Goal: Transaction & Acquisition: Book appointment/travel/reservation

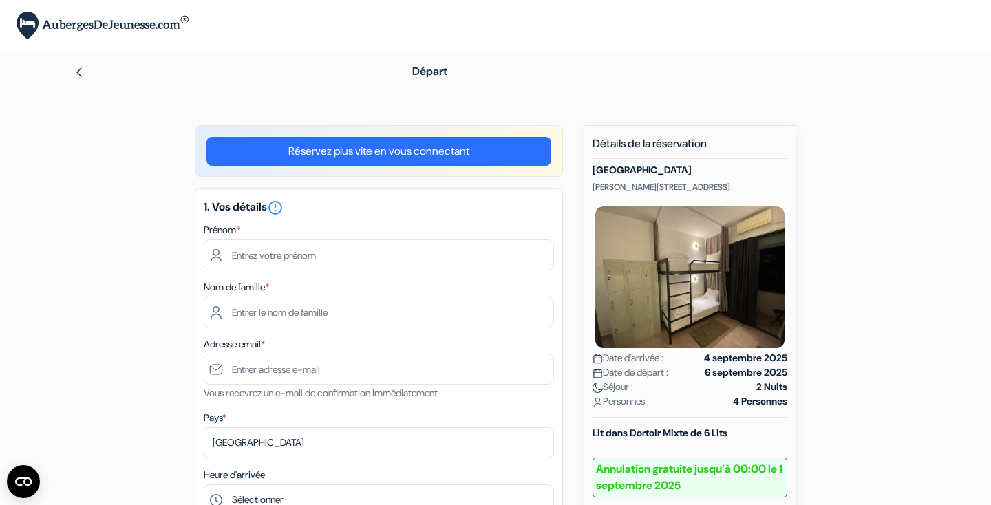
click at [78, 72] on img at bounding box center [79, 72] width 11 height 11
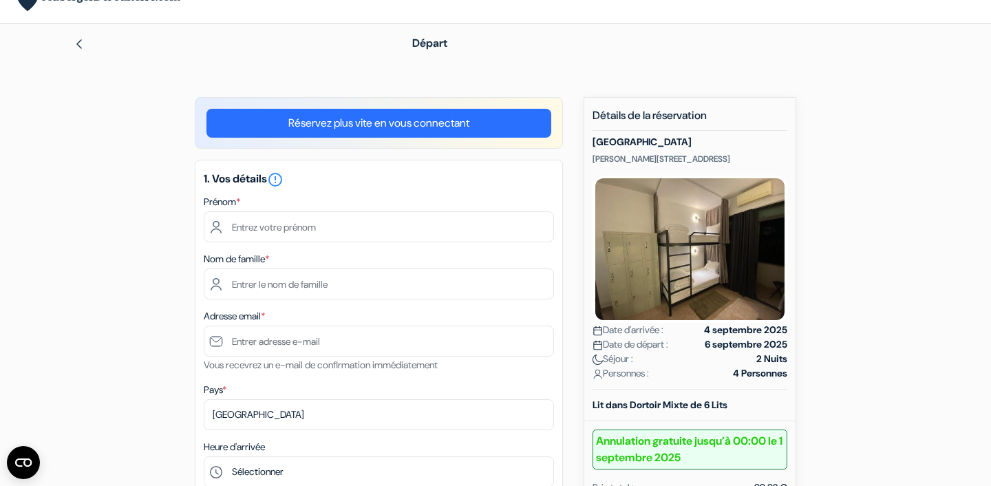
scroll to position [42, 0]
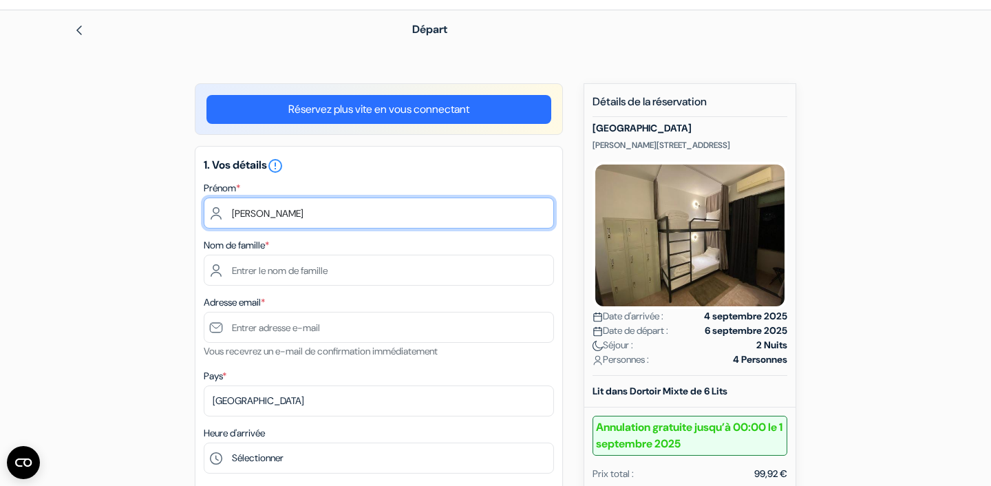
type input "Louise"
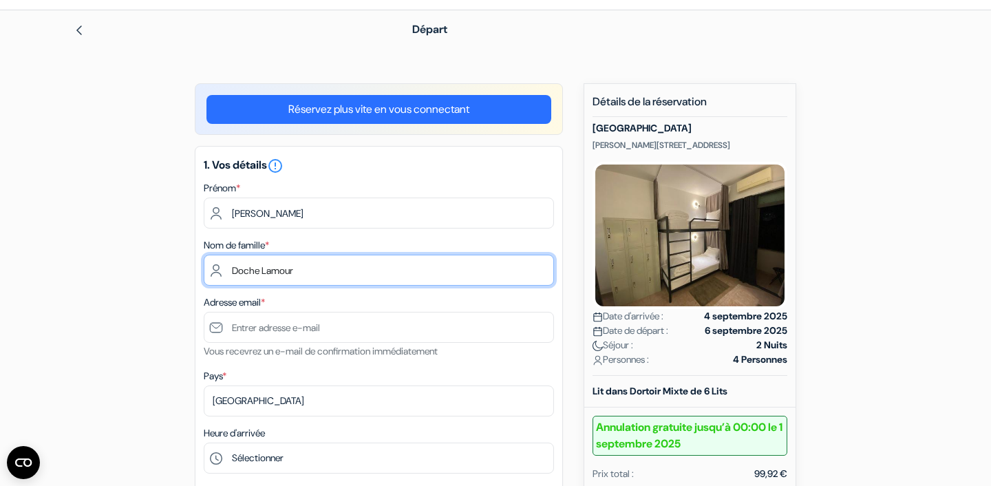
type input "Doche Lamour"
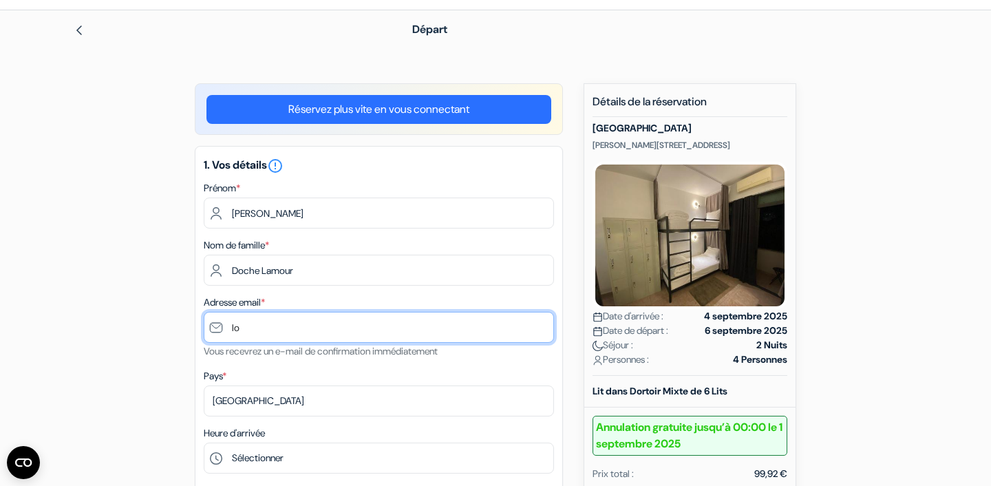
type input "lou"
type input "[PERSON_NAME][EMAIL_ADDRESS][DOMAIN_NAME]"
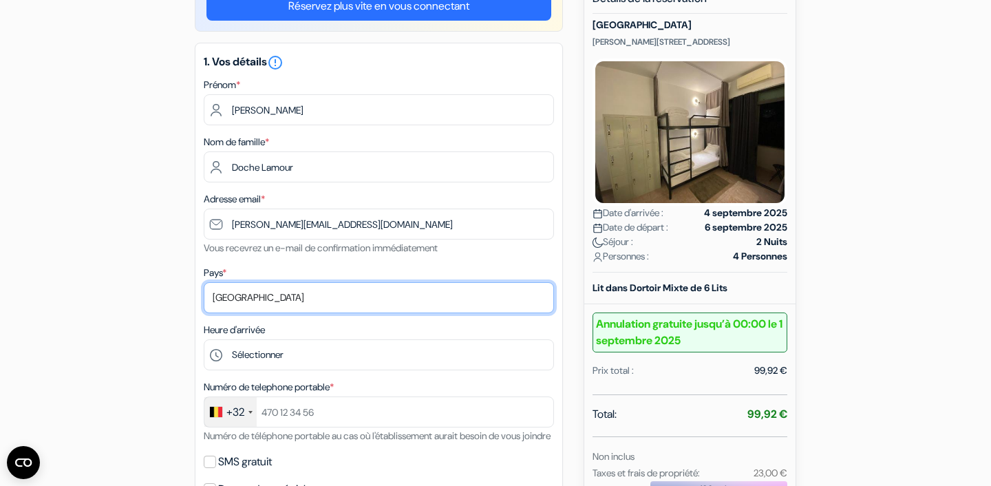
scroll to position [149, 0]
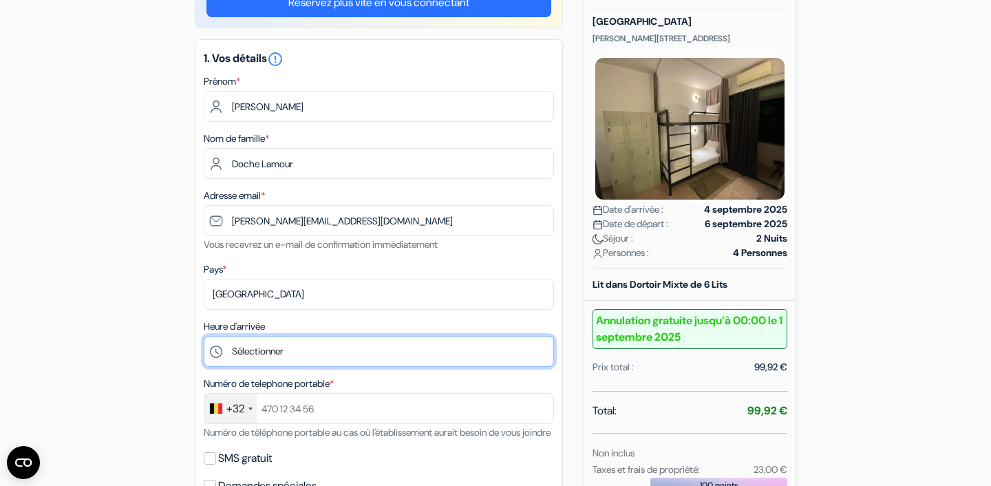
select select "20"
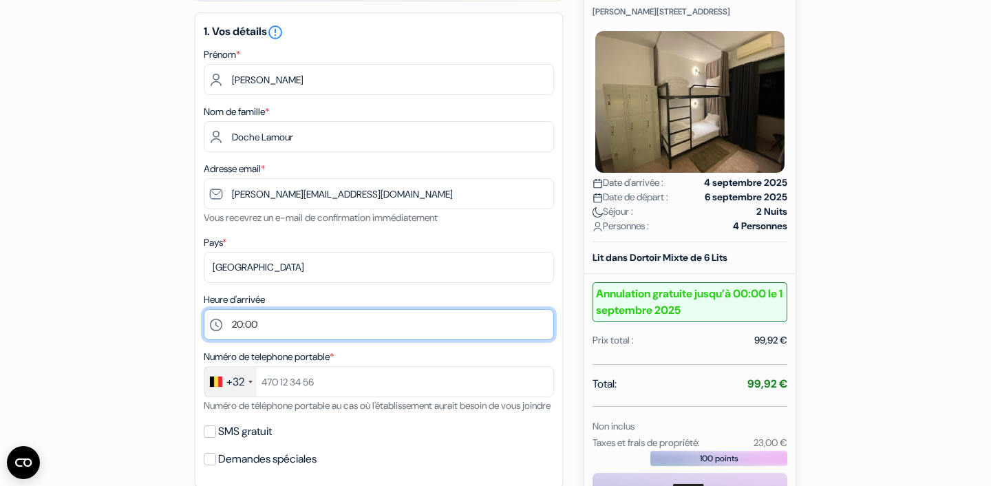
scroll to position [180, 0]
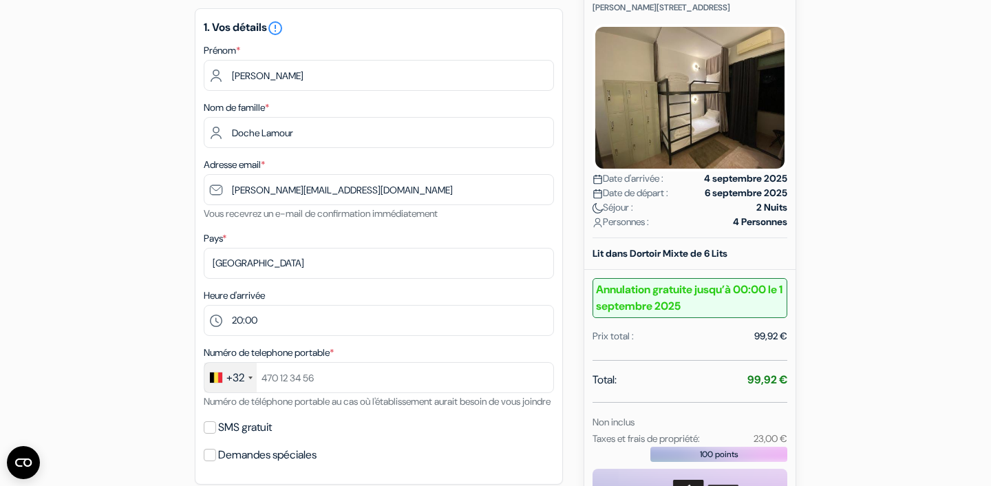
click at [245, 393] on div "Numéro de telephone portable * +32 France +33 United Kingdom +44 Germany (Deuts…" at bounding box center [379, 376] width 350 height 65
click at [238, 376] on div "+32" at bounding box center [235, 377] width 18 height 17
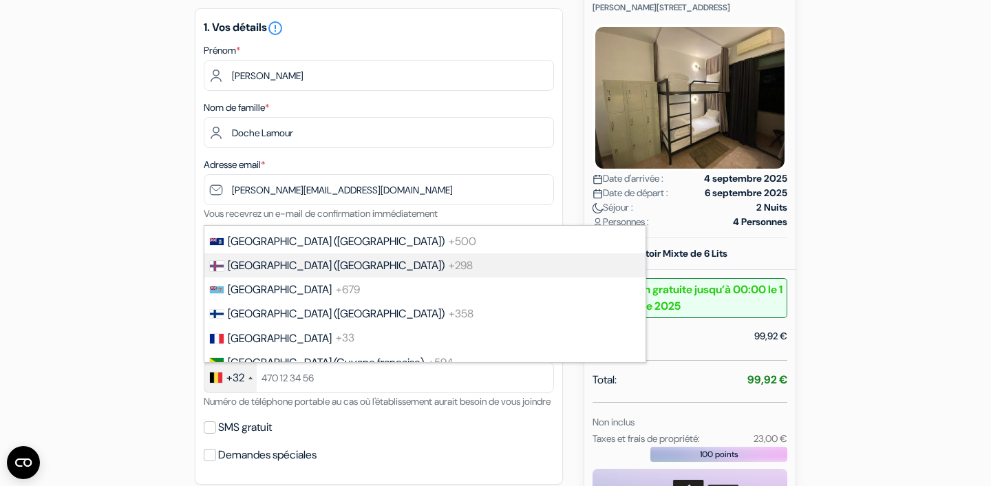
scroll to position [1834, 0]
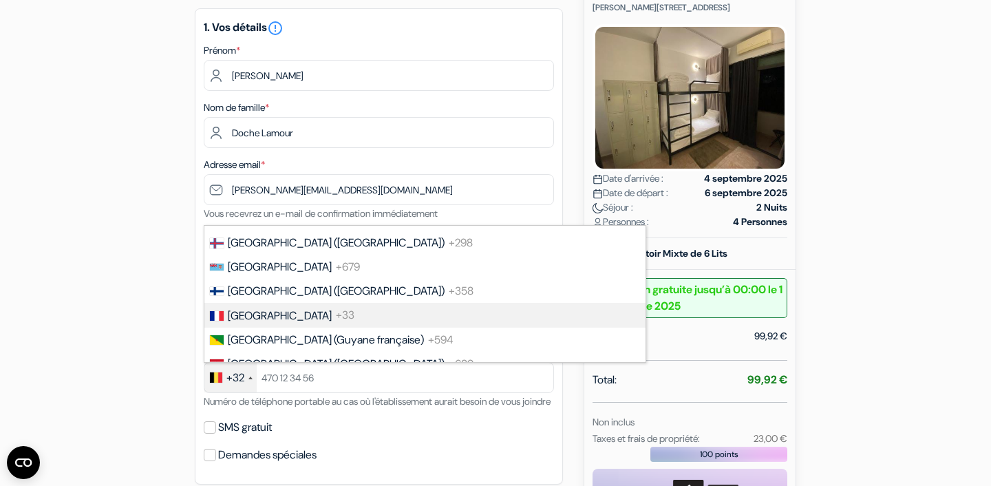
click at [259, 313] on span "France" at bounding box center [280, 315] width 104 height 14
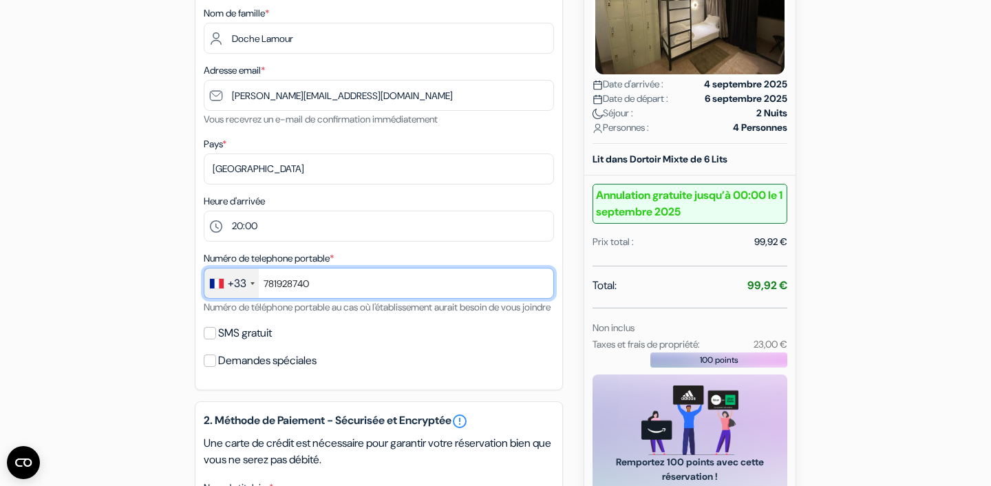
scroll to position [277, 0]
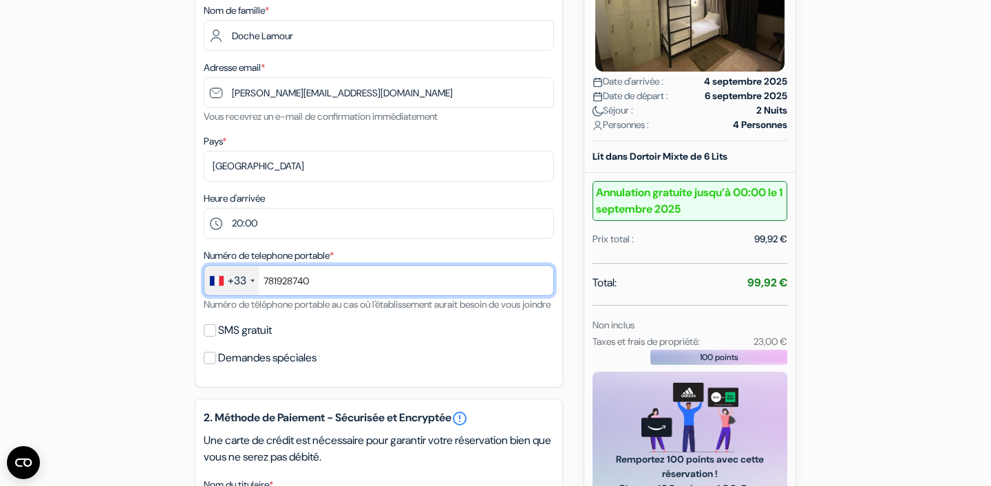
type input "781928740"
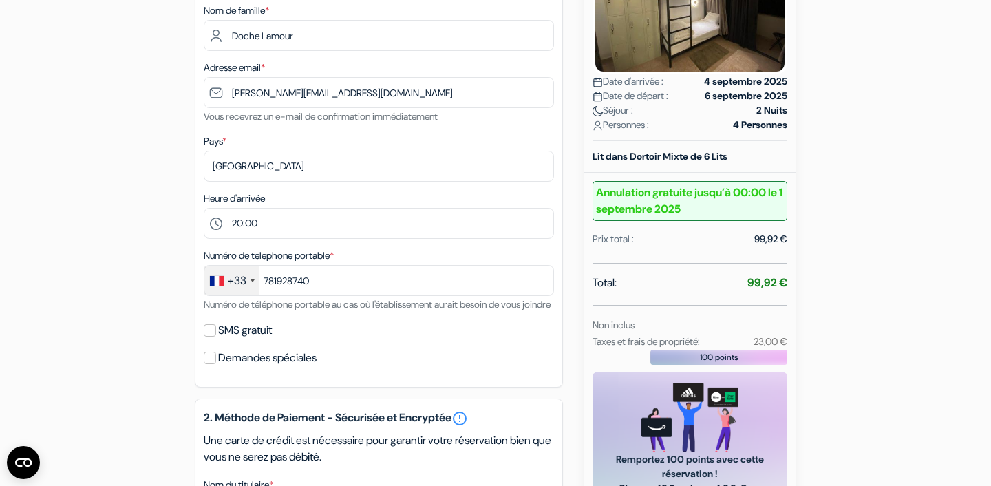
click at [209, 336] on input "SMS gratuit" at bounding box center [210, 330] width 12 height 12
checkbox input "true"
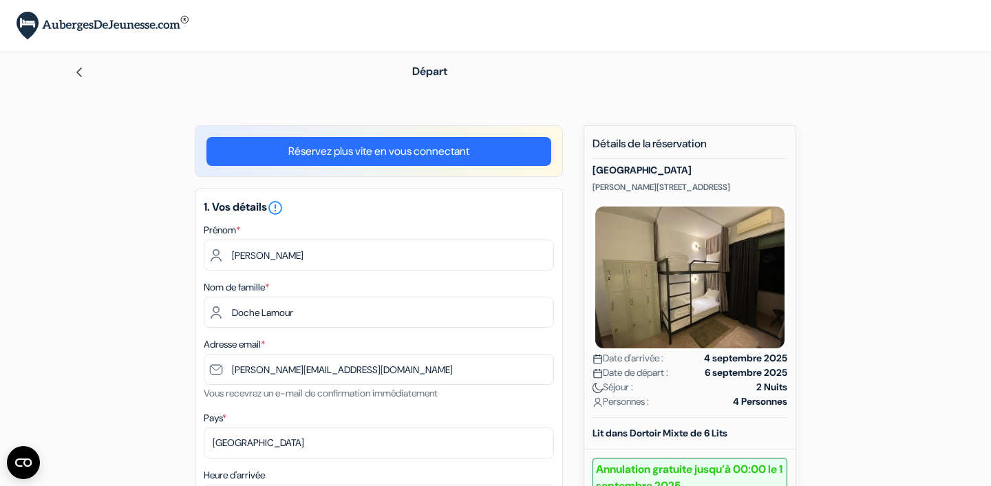
scroll to position [0, 0]
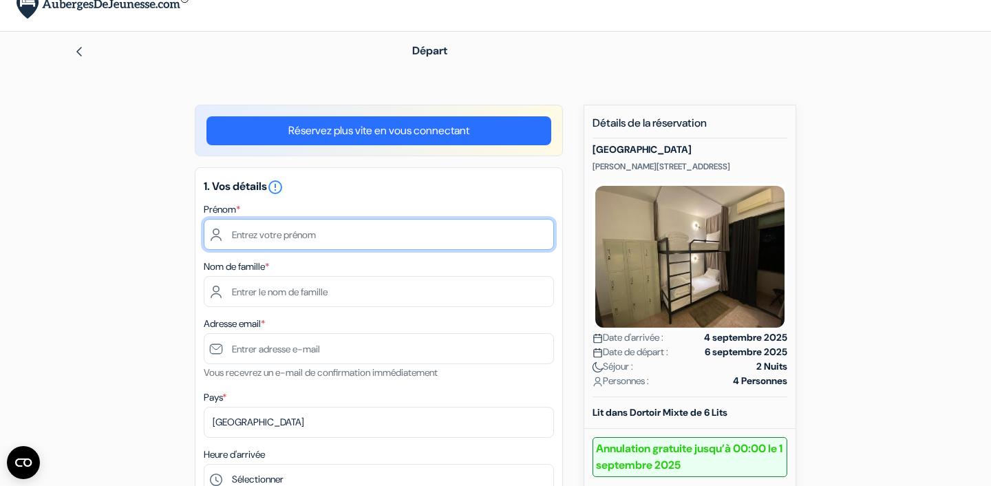
scroll to position [17, 0]
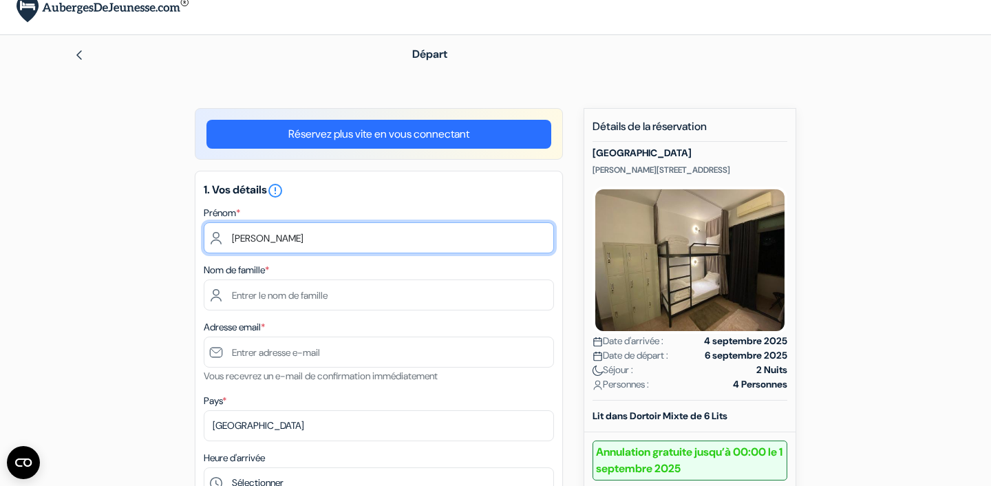
type input "Louise"
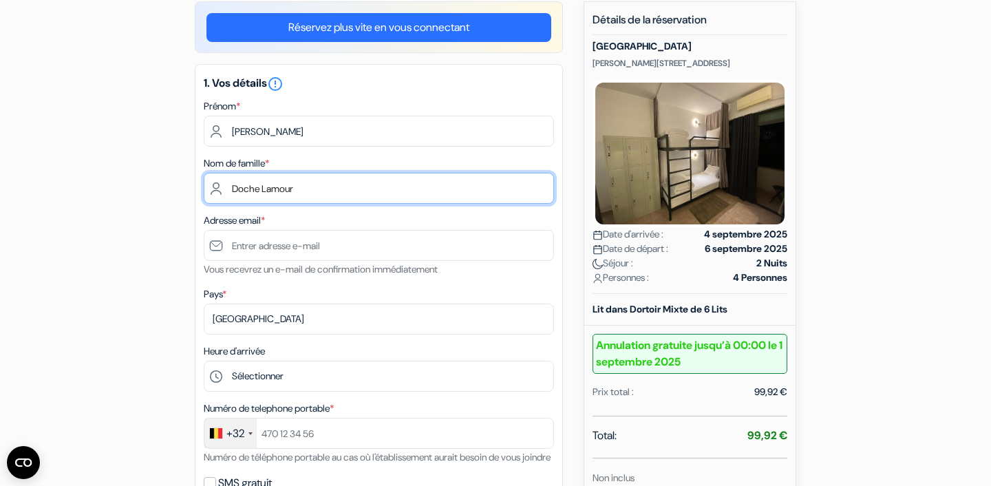
scroll to position [136, 0]
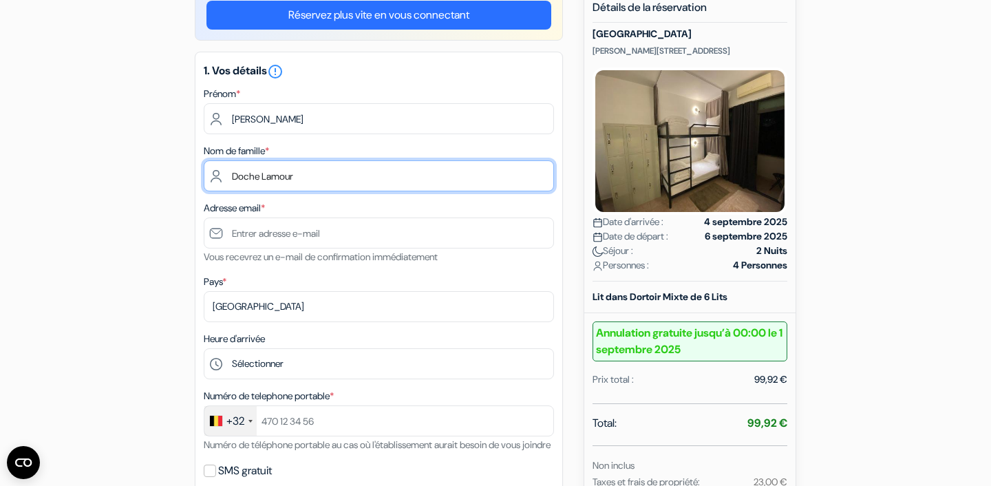
type input "Doche Lamour"
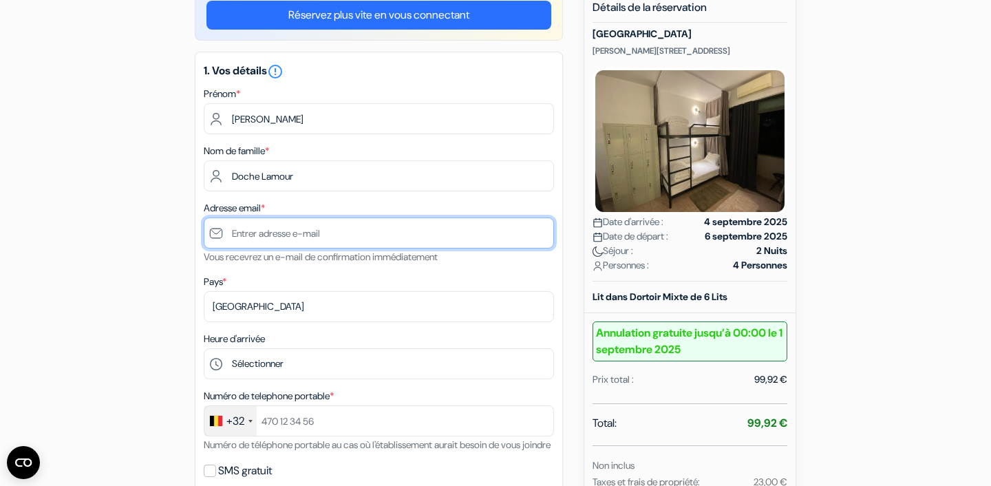
type input "[PERSON_NAME][EMAIL_ADDRESS][DOMAIN_NAME]"
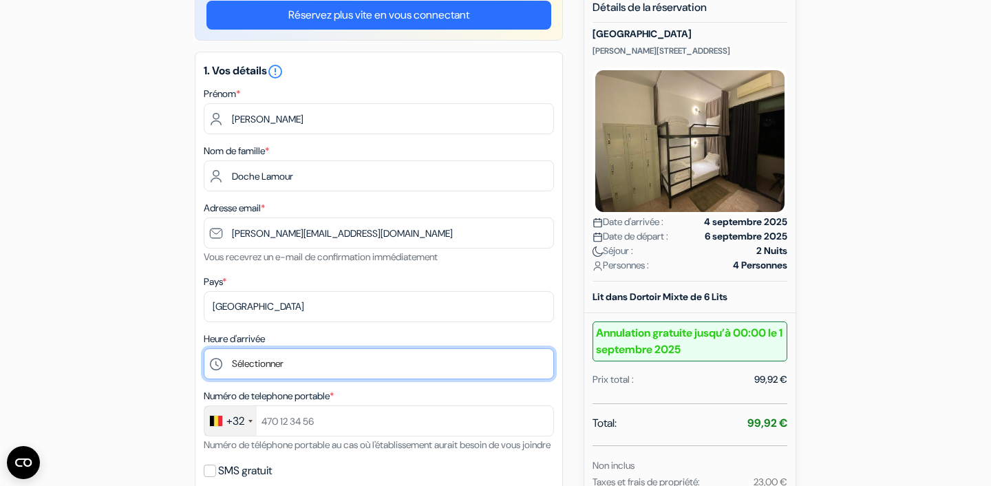
select select "20"
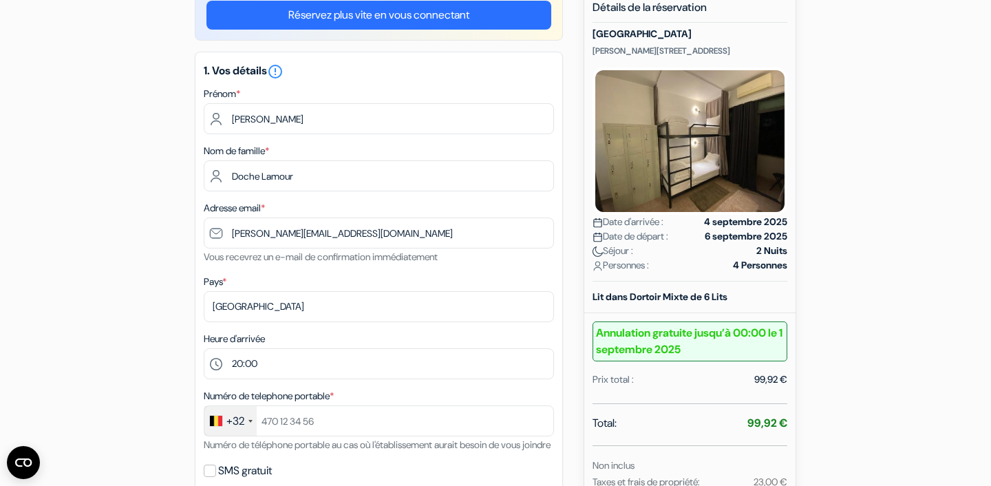
click at [250, 417] on div "+32" at bounding box center [230, 421] width 52 height 30
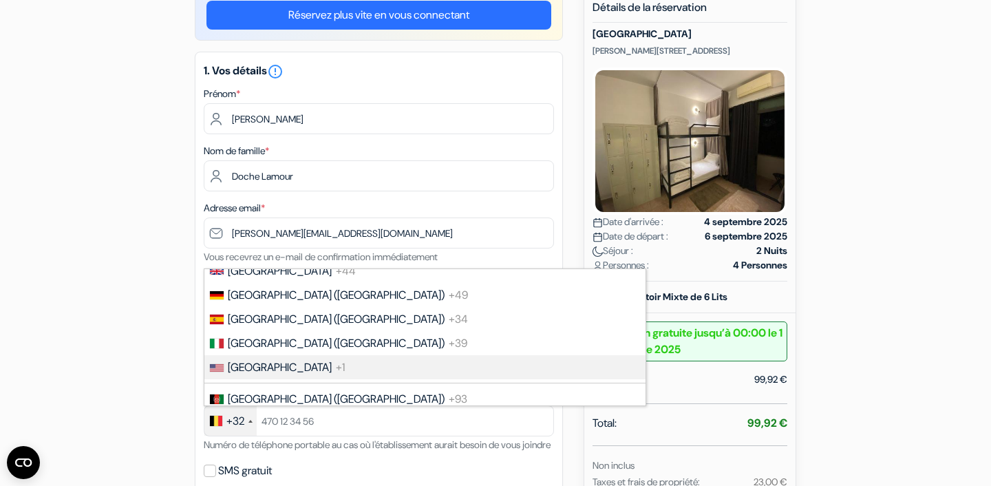
scroll to position [0, 0]
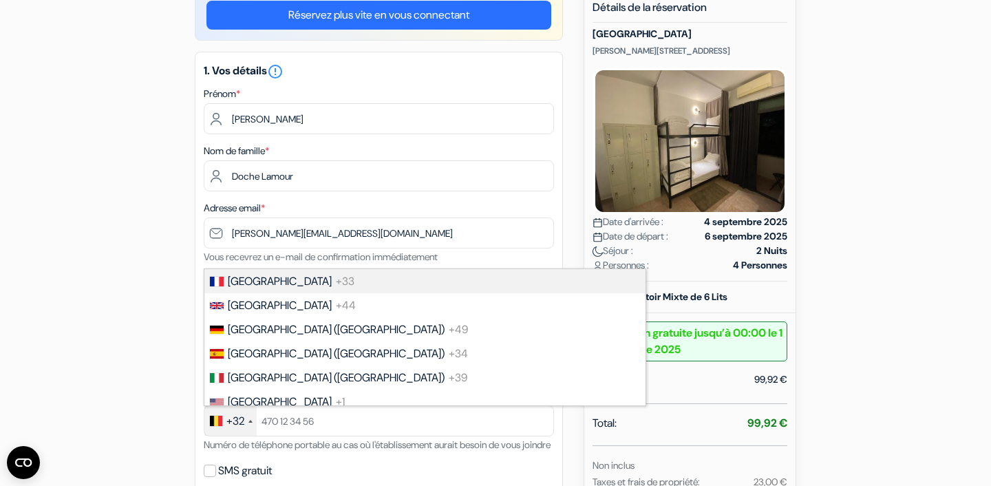
click at [266, 287] on li "France +33" at bounding box center [424, 281] width 442 height 24
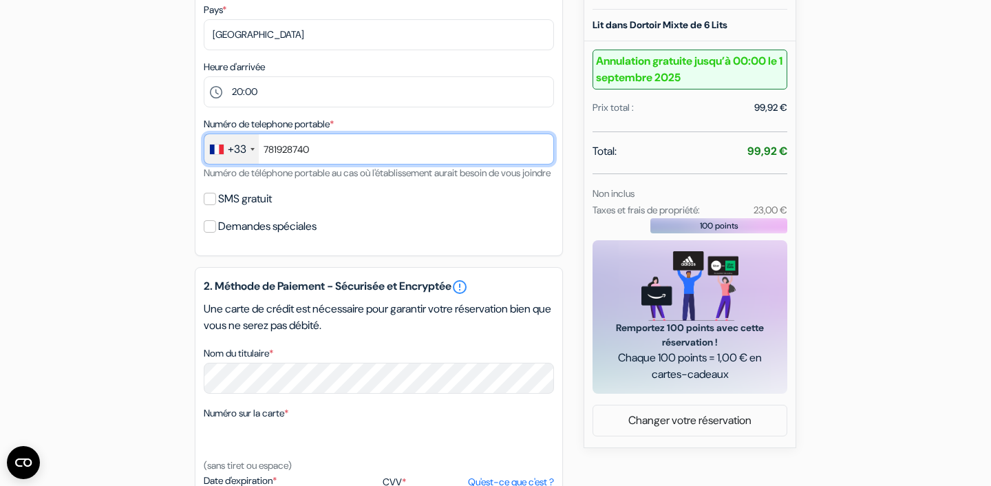
scroll to position [434, 0]
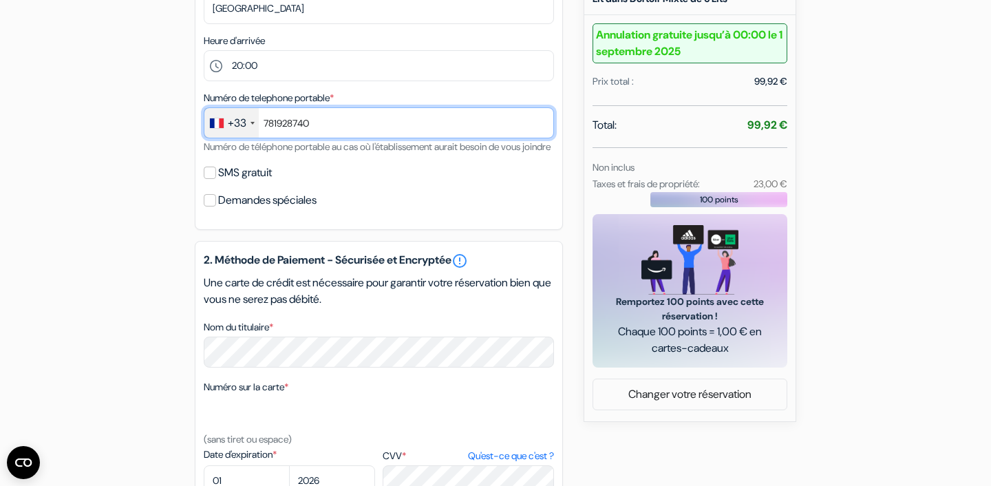
type input "781928740"
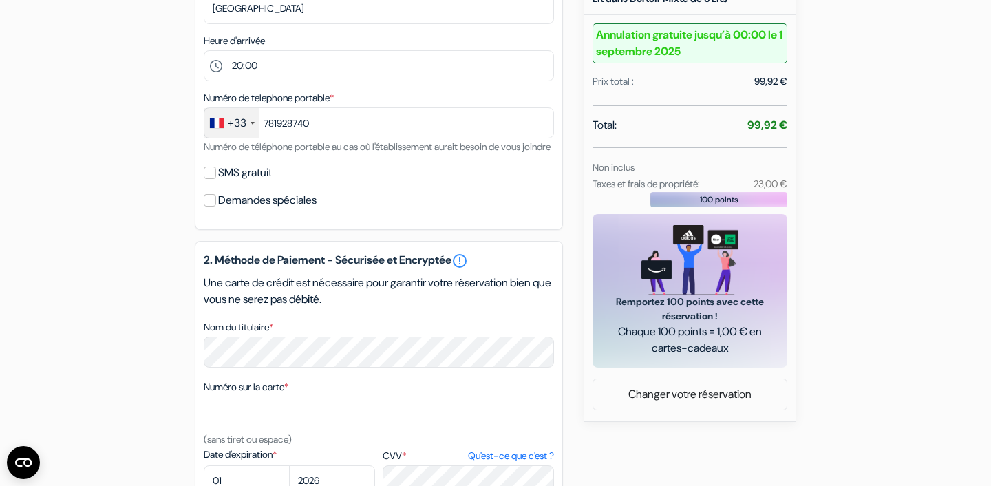
click at [166, 195] on div "add_box Auberge New Bazaar Rruga Luigj Gurakuqi 91, Tirana, Albanie Détails de …" at bounding box center [495, 222] width 908 height 1062
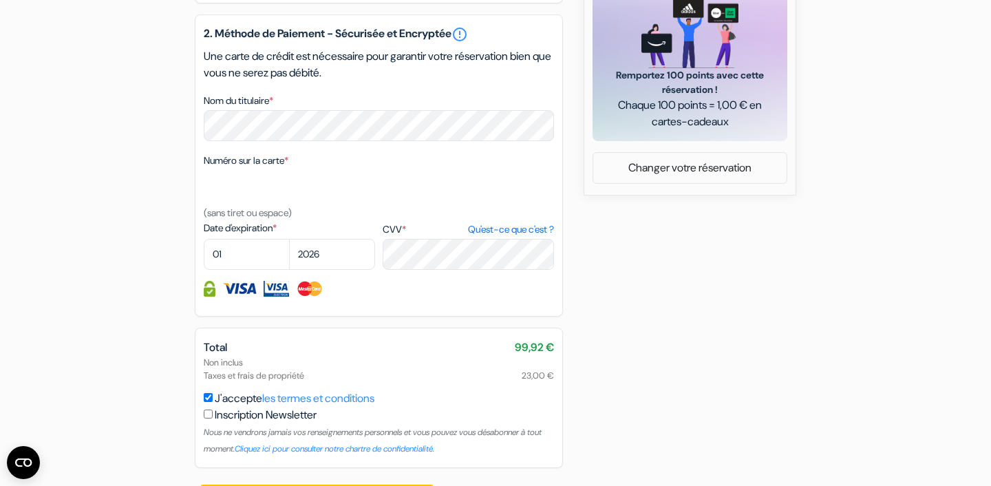
scroll to position [657, 0]
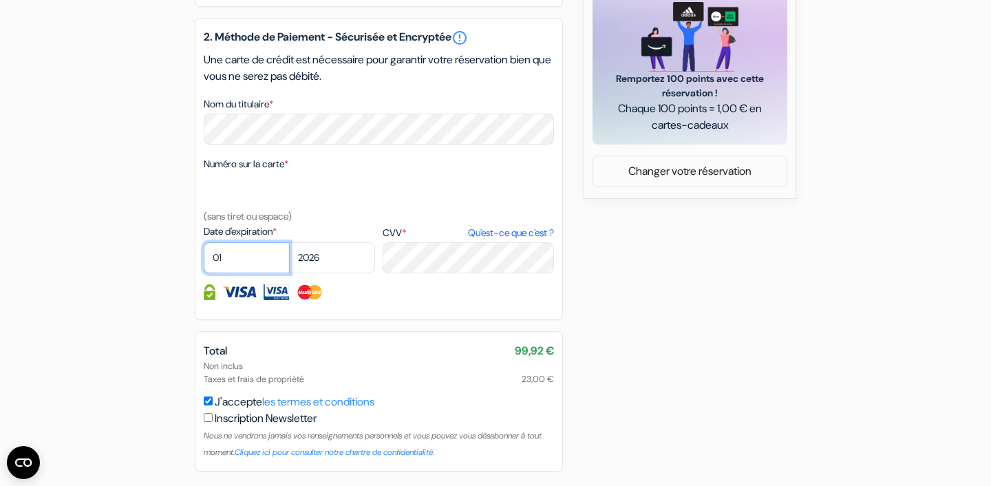
select select "09"
select select "2027"
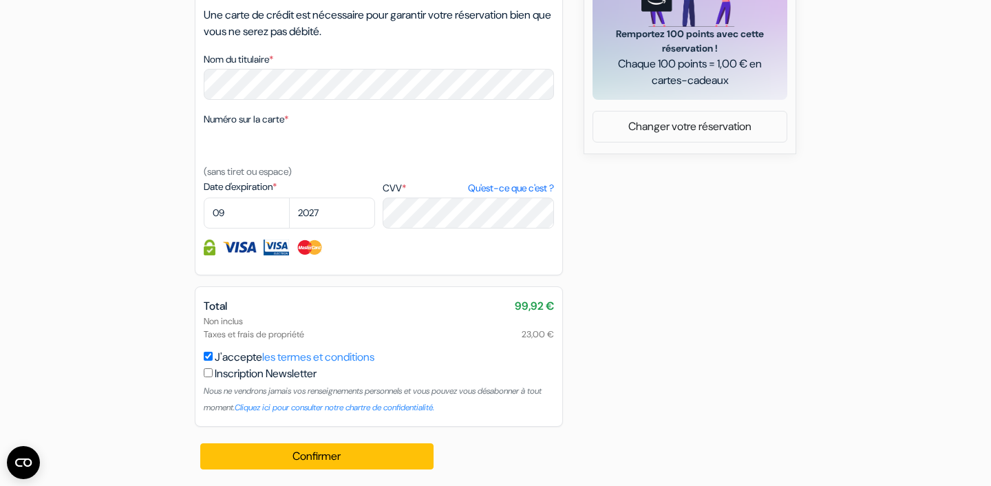
scroll to position [718, 0]
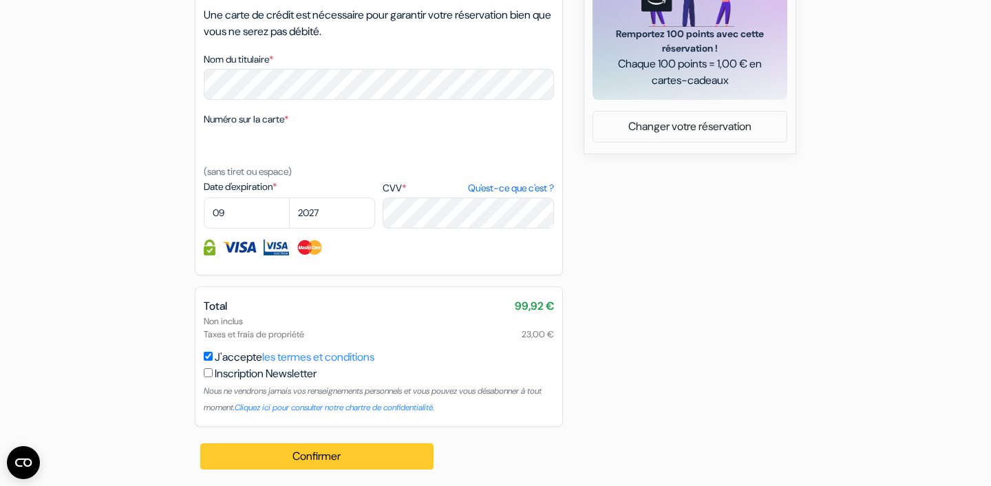
click at [283, 448] on button "Confirmer Loading..." at bounding box center [316, 456] width 233 height 26
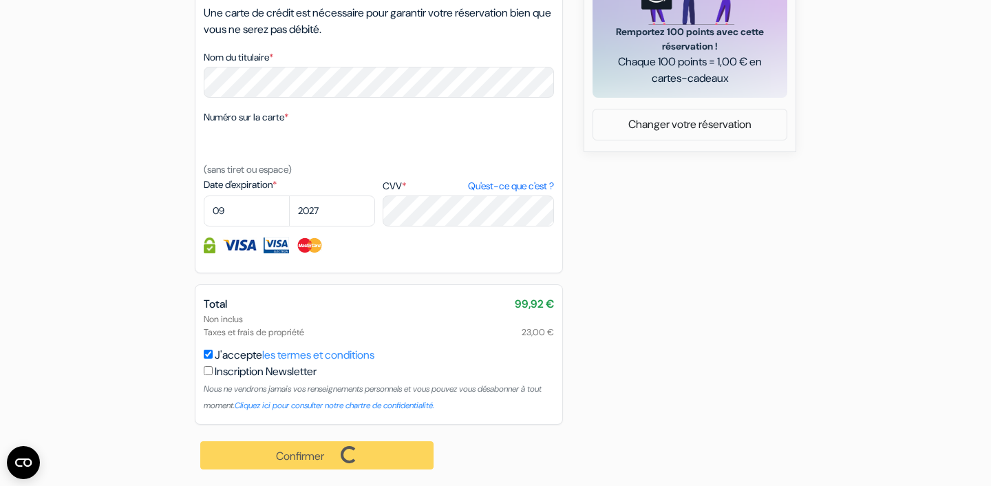
scroll to position [710, 0]
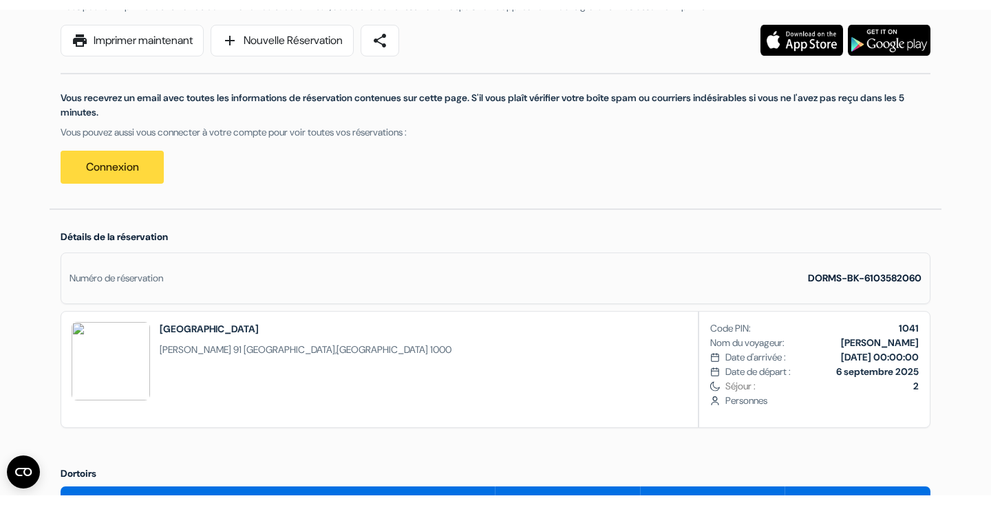
scroll to position [199, 0]
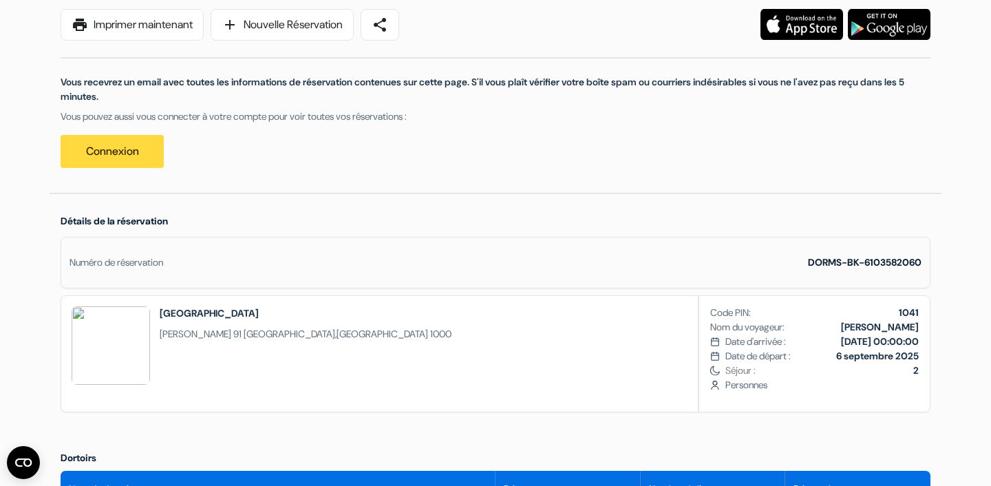
click at [241, 333] on span "[PERSON_NAME] 91" at bounding box center [201, 333] width 82 height 12
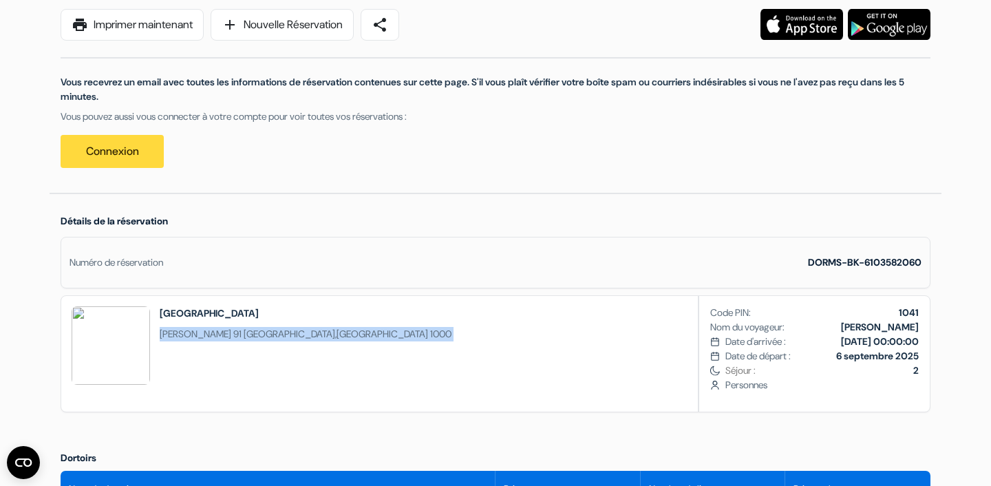
click at [241, 333] on span "[PERSON_NAME] 91" at bounding box center [201, 333] width 82 height 12
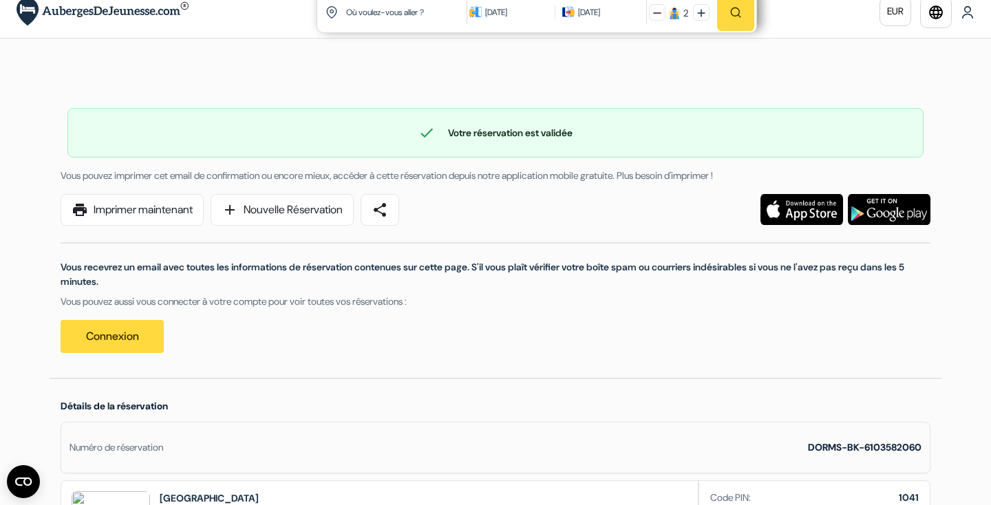
scroll to position [176, 0]
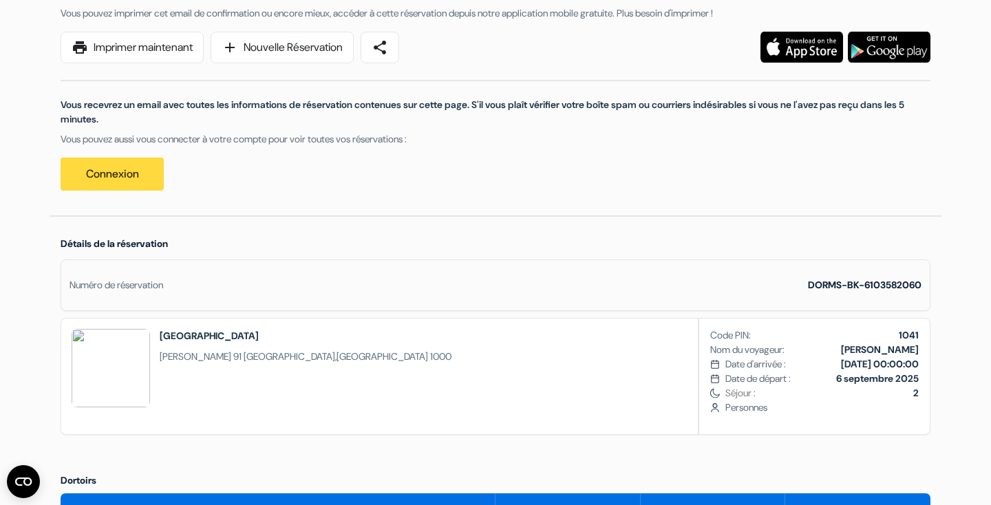
click at [297, 189] on div "Vous recevrez un email avec toutes les informations de réservation contenues su…" at bounding box center [495, 126] width 886 height 127
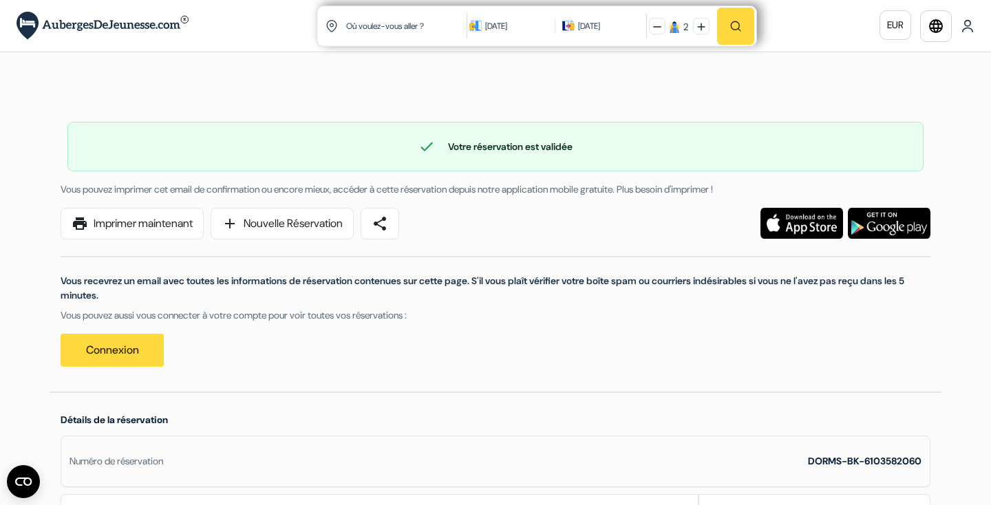
scroll to position [0, 0]
